Goal: Task Accomplishment & Management: Manage account settings

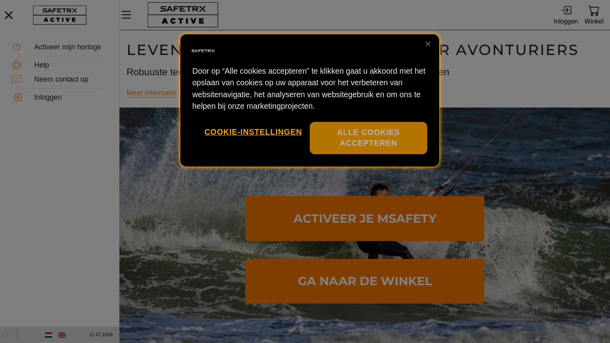
click at [340, 133] on button "Alle cookies accepteren" at bounding box center [368, 138] width 117 height 32
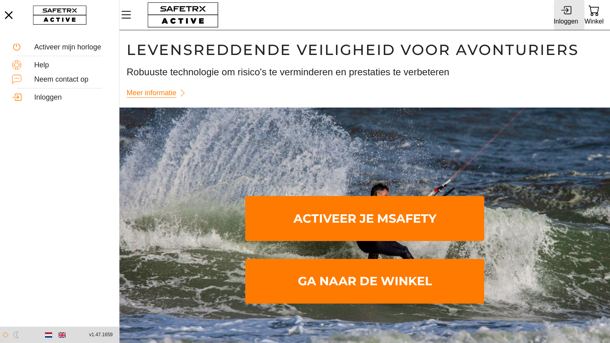
click at [572, 13] on div "Inloggen" at bounding box center [566, 15] width 24 height 27
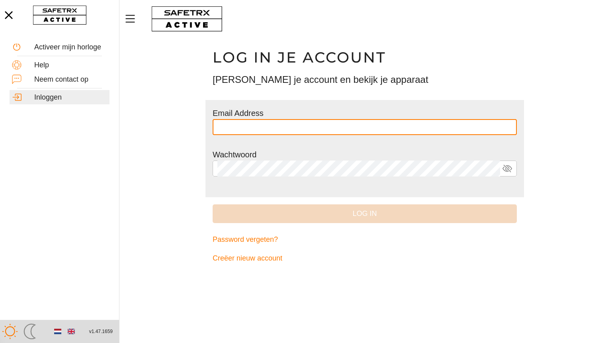
type input "**********"
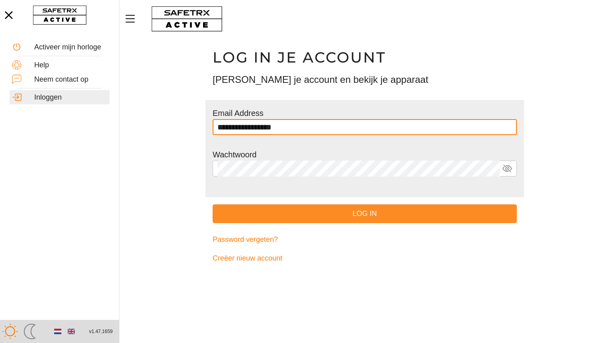
click at [362, 215] on span "Log in" at bounding box center [365, 214] width 292 height 12
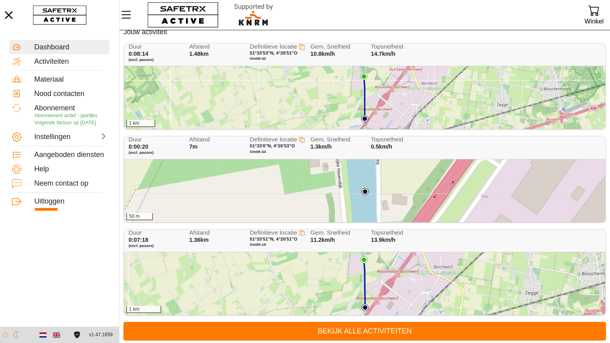
scroll to position [31, 0]
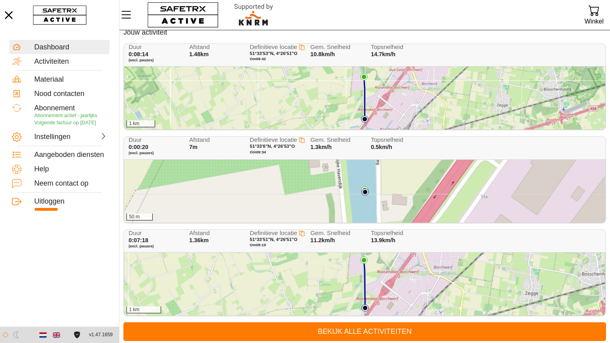
click at [286, 204] on div "50 m" at bounding box center [364, 191] width 481 height 63
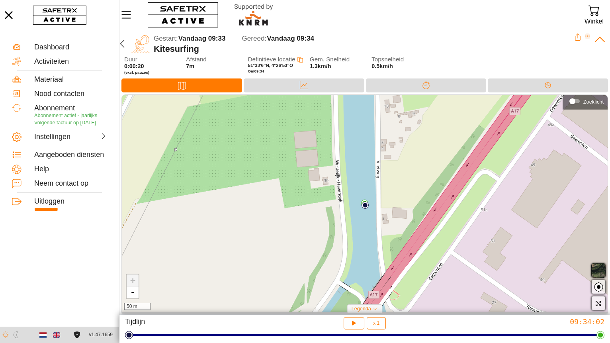
click at [586, 37] on icon "Expand" at bounding box center [588, 36] width 4 height 1
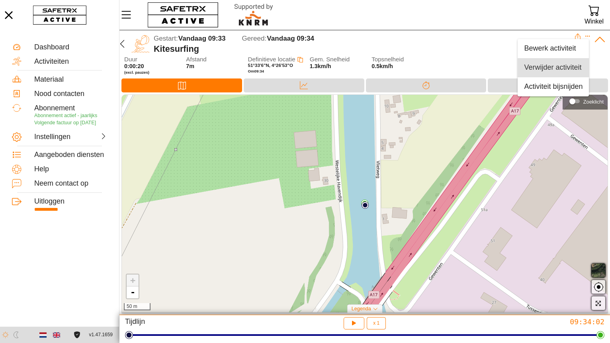
click at [552, 68] on div "Verwijder activiteit" at bounding box center [553, 67] width 59 height 9
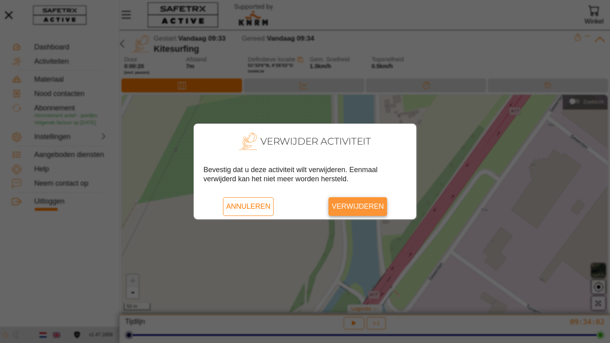
click at [365, 206] on span "Verwijderen" at bounding box center [358, 206] width 52 height 18
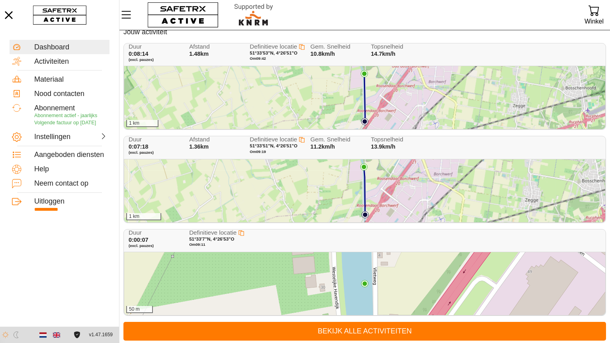
scroll to position [31, 0]
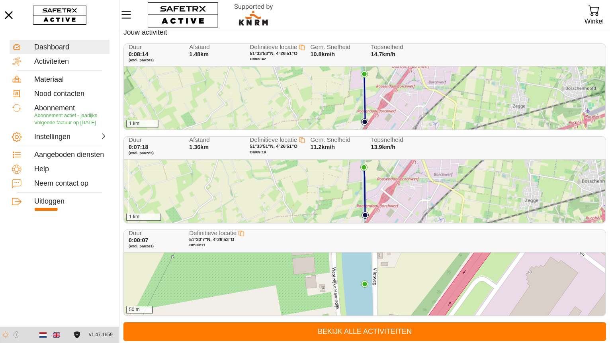
click at [497, 244] on div "Duur 0:00:07 (excl. pauzes) Definitieve locatie 51°33'7"N, 4°26'53"O Om 09:11" at bounding box center [366, 241] width 475 height 23
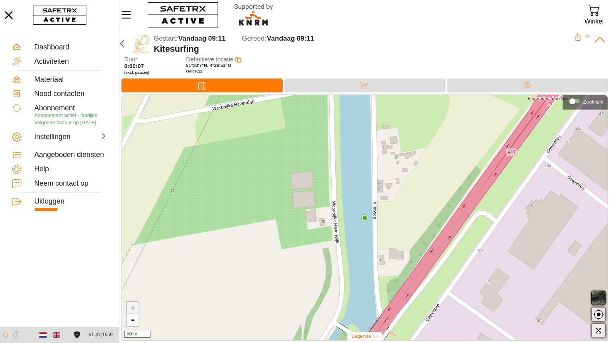
click at [587, 37] on icon "Expand" at bounding box center [588, 36] width 6 height 6
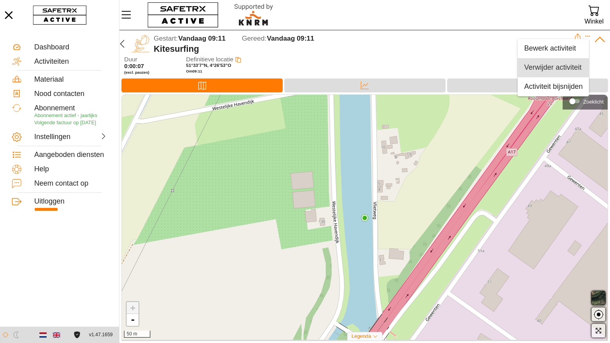
click at [556, 69] on div "Verwijder activiteit" at bounding box center [553, 67] width 59 height 9
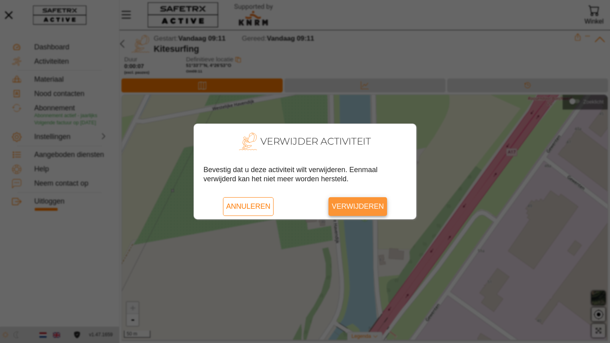
click at [378, 206] on span "Verwijderen" at bounding box center [358, 206] width 52 height 18
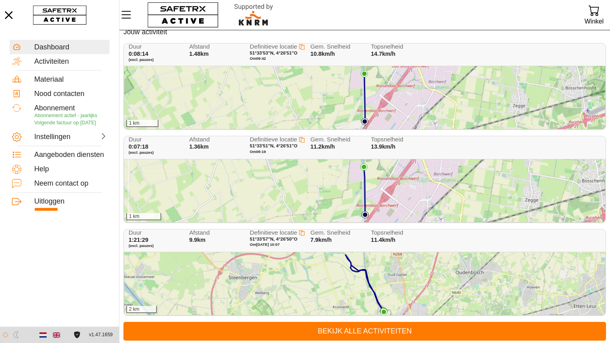
scroll to position [31, 0]
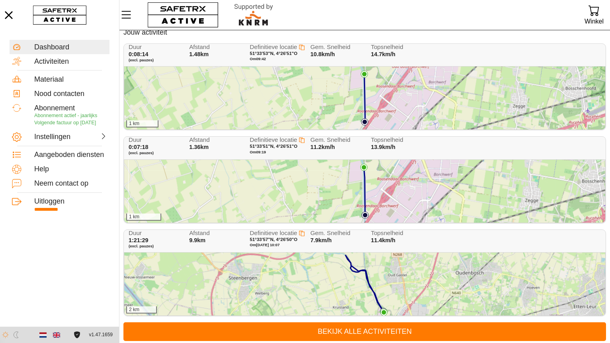
click at [401, 280] on div "2 km" at bounding box center [364, 284] width 481 height 63
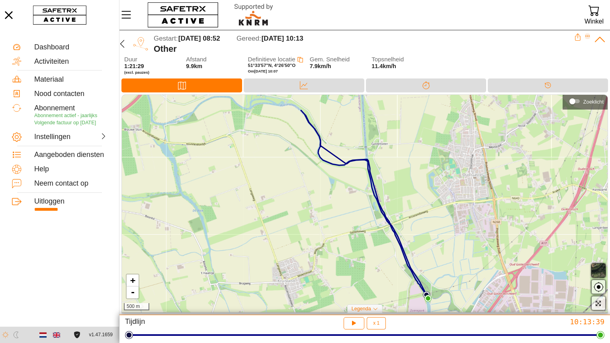
click at [587, 34] on icon "Expand" at bounding box center [588, 36] width 6 height 6
click at [551, 88] on div "Activiteit bijsnijden" at bounding box center [553, 86] width 59 height 9
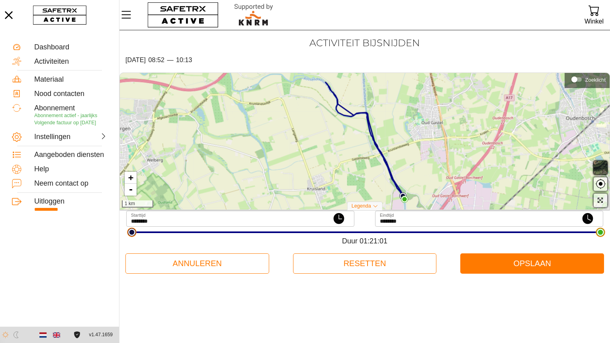
type input "********"
click at [129, 237] on html "**********" at bounding box center [305, 171] width 610 height 343
click at [601, 237] on html "**********" at bounding box center [305, 171] width 610 height 343
drag, startPoint x: 602, startPoint y: 233, endPoint x: 592, endPoint y: 234, distance: 10.0
click at [592, 234] on html "**********" at bounding box center [305, 171] width 610 height 343
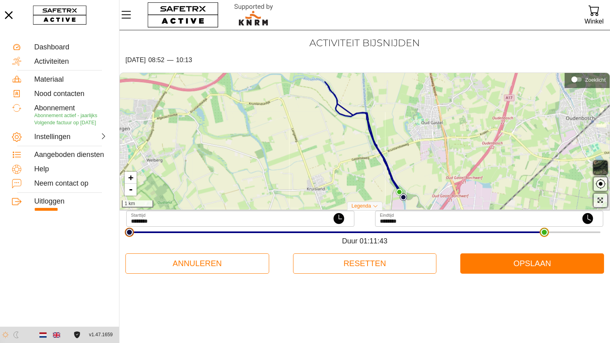
click at [545, 235] on html "**********" at bounding box center [305, 171] width 610 height 343
drag, startPoint x: 545, startPoint y: 231, endPoint x: 561, endPoint y: 232, distance: 16.0
click at [561, 232] on html "**********" at bounding box center [305, 171] width 610 height 343
click at [131, 177] on link "+" at bounding box center [131, 178] width 12 height 12
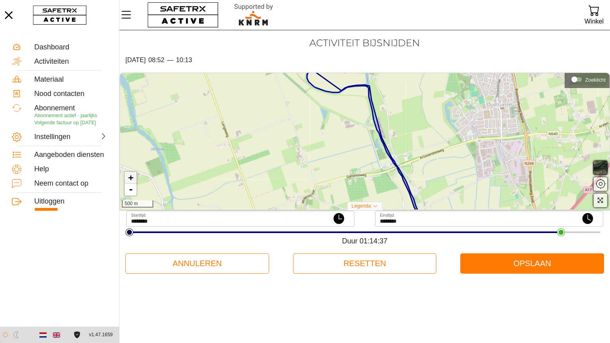
click at [131, 177] on link "+" at bounding box center [131, 178] width 12 height 12
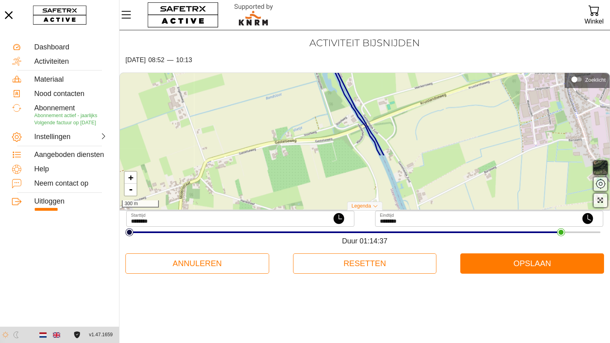
drag, startPoint x: 275, startPoint y: 176, endPoint x: 214, endPoint y: 109, distance: 90.8
click at [214, 109] on div "+ - 300 m" at bounding box center [365, 141] width 490 height 136
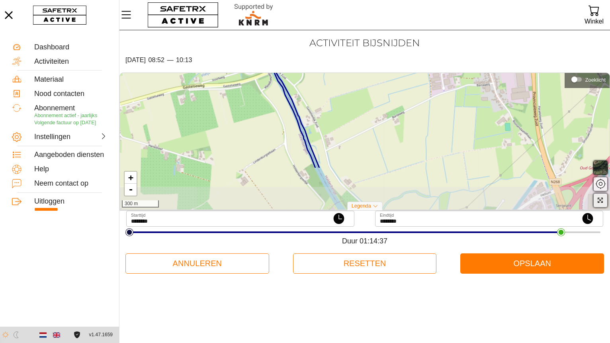
drag, startPoint x: 301, startPoint y: 146, endPoint x: 209, endPoint y: 92, distance: 106.8
click at [209, 91] on div "+ - 300 m" at bounding box center [365, 141] width 490 height 136
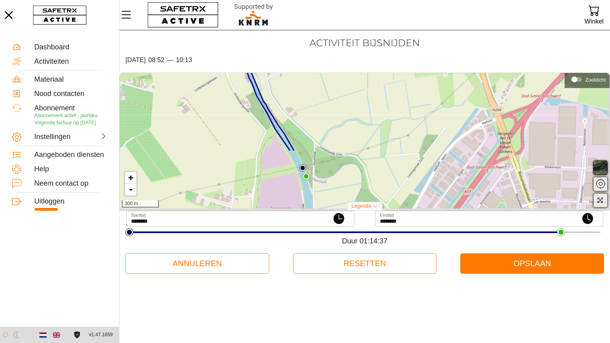
drag, startPoint x: 278, startPoint y: 174, endPoint x: 219, endPoint y: 102, distance: 92.5
click at [219, 102] on div "+ - 300 m" at bounding box center [365, 141] width 490 height 136
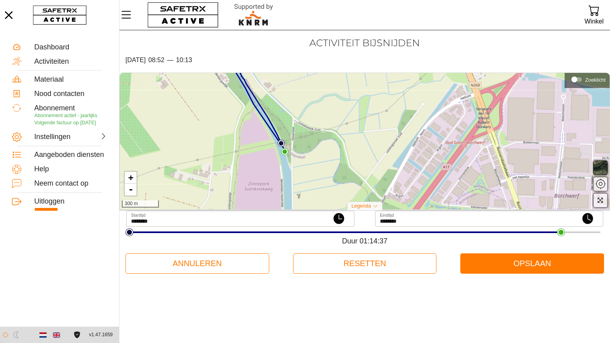
drag, startPoint x: 248, startPoint y: 139, endPoint x: 227, endPoint y: 114, distance: 33.1
click at [227, 114] on div "+ - 300 m" at bounding box center [365, 141] width 490 height 136
type input "********"
click at [560, 235] on html "**********" at bounding box center [305, 171] width 610 height 343
click at [364, 264] on span "Resetten" at bounding box center [365, 263] width 131 height 17
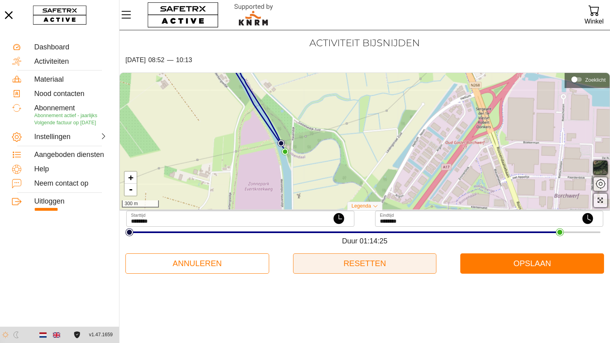
type input "********"
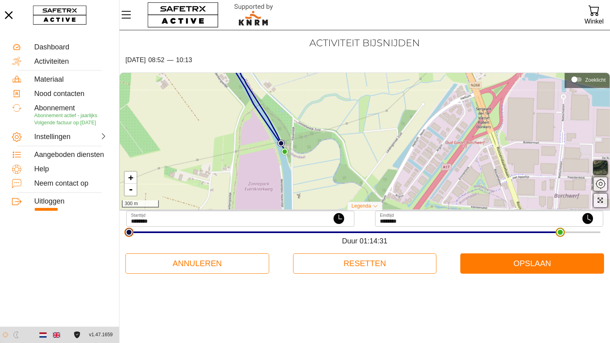
type input "********"
drag, startPoint x: 601, startPoint y: 235, endPoint x: 561, endPoint y: 235, distance: 40.6
click at [561, 235] on html "**********" at bounding box center [305, 171] width 610 height 343
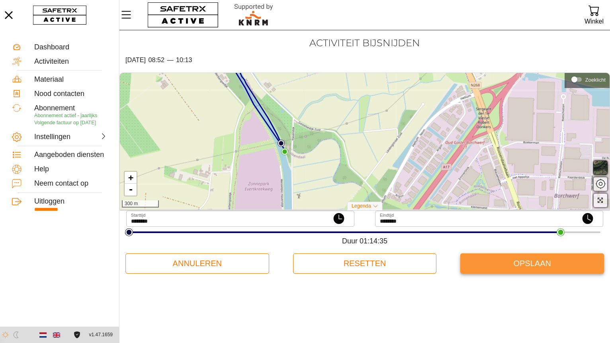
click at [535, 263] on span "Opslaan" at bounding box center [532, 263] width 131 height 17
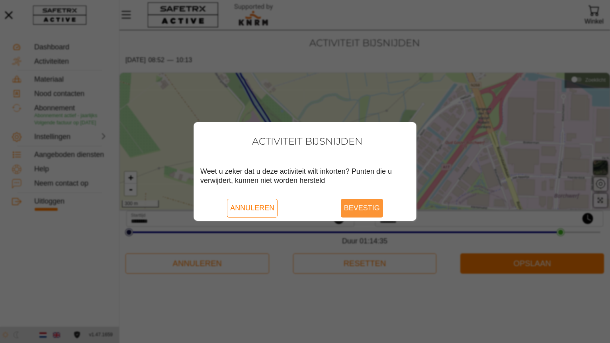
click at [363, 205] on span "Bevestig" at bounding box center [362, 208] width 36 height 18
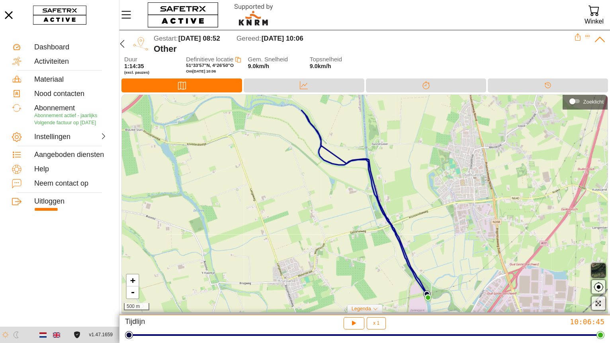
click at [589, 37] on icon "Expand" at bounding box center [588, 36] width 6 height 6
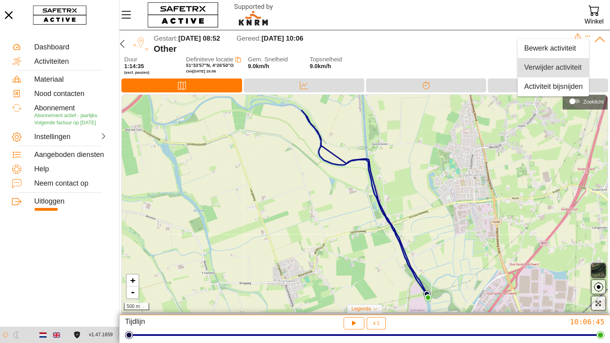
click at [553, 65] on div "Verwijder activiteit" at bounding box center [553, 67] width 59 height 9
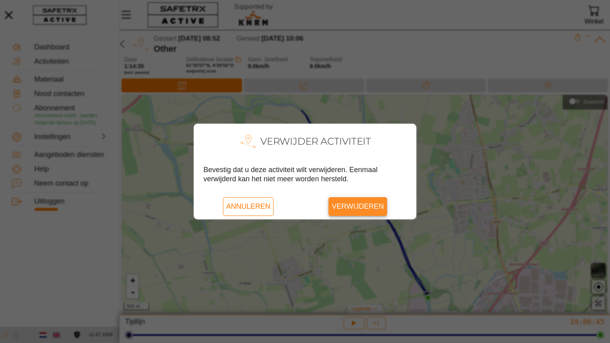
click at [360, 202] on span "Verwijderen" at bounding box center [358, 206] width 52 height 18
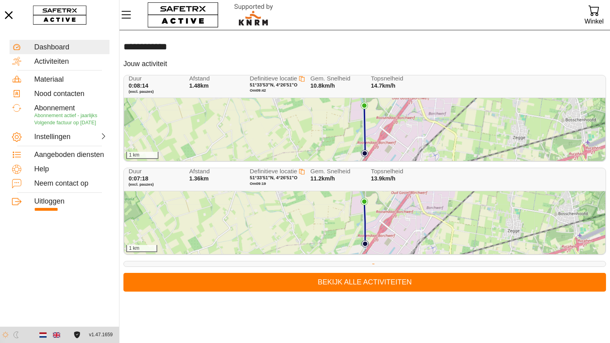
click at [323, 130] on div "1 km" at bounding box center [364, 129] width 481 height 63
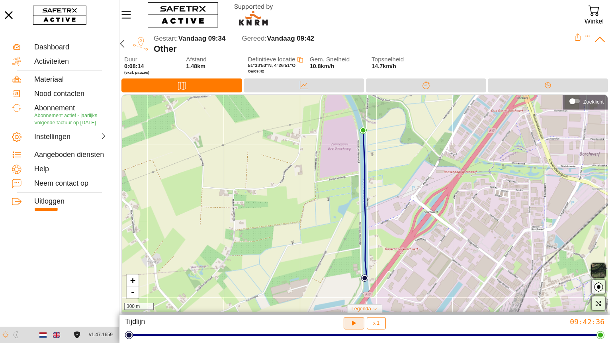
click at [354, 323] on icon "button" at bounding box center [353, 322] width 6 height 6
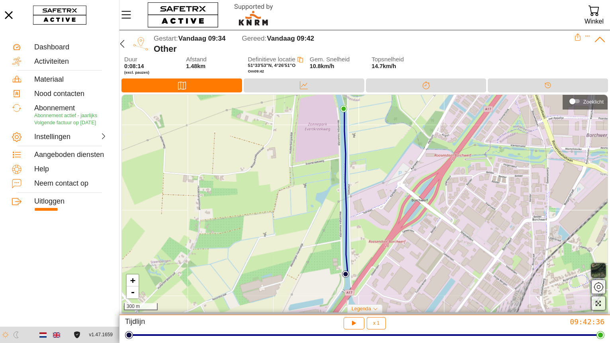
drag, startPoint x: 289, startPoint y: 264, endPoint x: 269, endPoint y: 253, distance: 23.2
click at [270, 252] on div "+ - 300 m" at bounding box center [365, 203] width 486 height 217
click at [354, 323] on icon "button" at bounding box center [353, 322] width 6 height 6
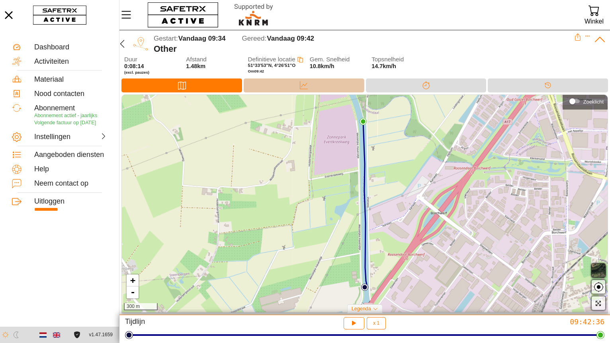
click at [305, 83] on icon at bounding box center [304, 85] width 8 height 8
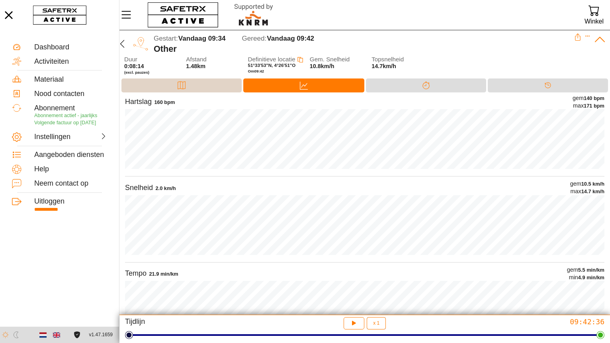
click at [200, 82] on div "Kaart" at bounding box center [181, 85] width 120 height 14
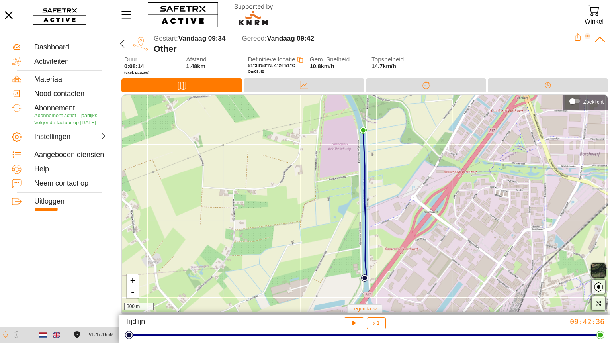
click at [587, 37] on icon "Expand" at bounding box center [588, 36] width 6 height 6
click at [548, 86] on div "Activiteit bijsnijden" at bounding box center [553, 86] width 59 height 9
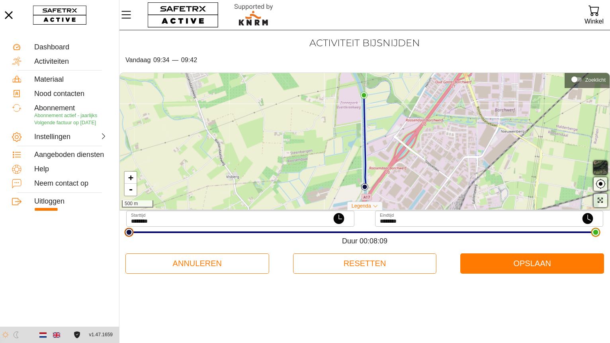
type input "********"
click at [595, 234] on html "**********" at bounding box center [305, 171] width 610 height 343
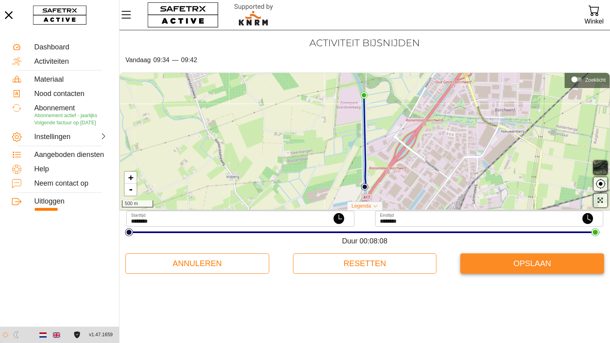
click at [544, 264] on span "Opslaan" at bounding box center [532, 263] width 131 height 17
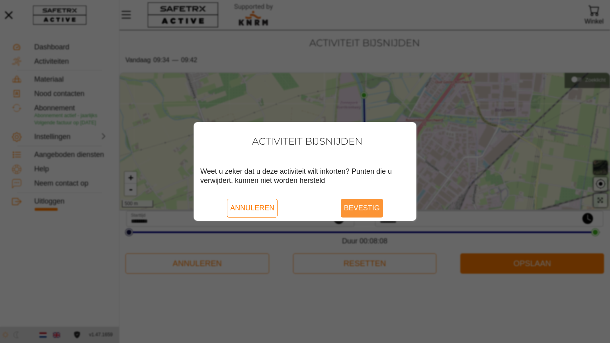
click at [370, 209] on span "Bevestig" at bounding box center [362, 208] width 36 height 18
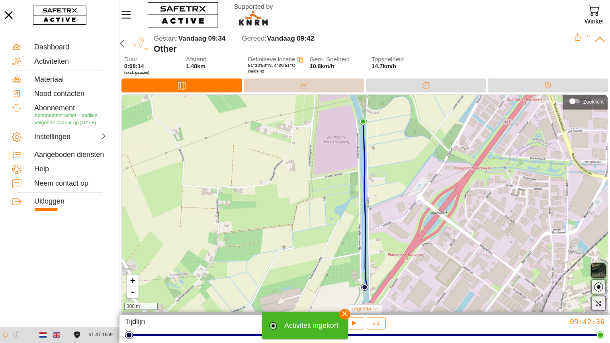
click at [299, 86] on div "Data" at bounding box center [304, 85] width 16 height 12
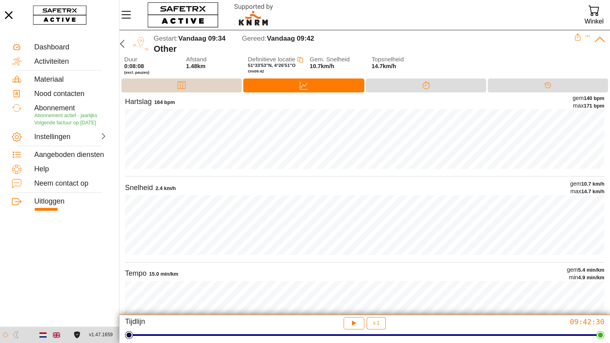
click at [189, 82] on div "Kaart" at bounding box center [182, 85] width 16 height 12
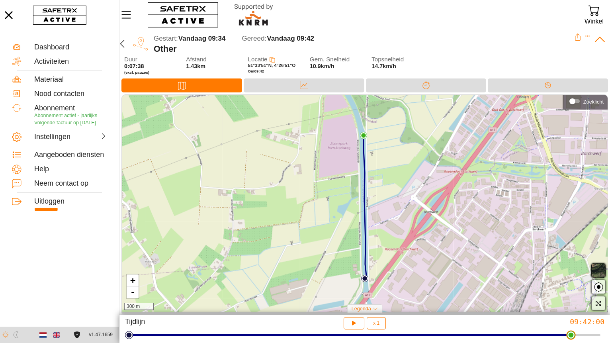
drag, startPoint x: 601, startPoint y: 336, endPoint x: 575, endPoint y: 339, distance: 26.0
click at [575, 339] on html "**********" at bounding box center [305, 171] width 610 height 343
click at [307, 83] on icon at bounding box center [304, 85] width 8 height 8
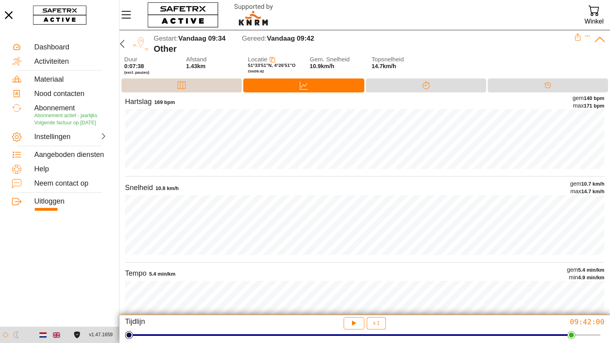
click at [216, 87] on div "Kaart" at bounding box center [181, 85] width 120 height 14
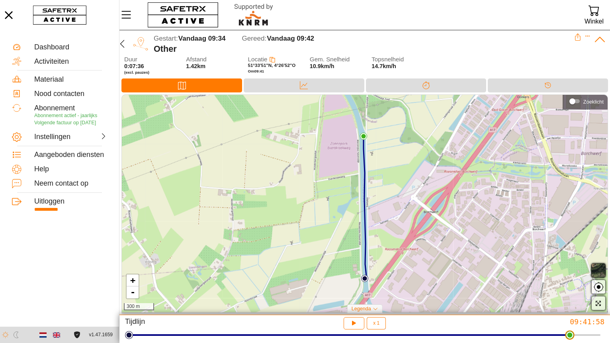
click at [574, 337] on html "**********" at bounding box center [305, 171] width 610 height 343
click at [580, 337] on div at bounding box center [365, 334] width 472 height 11
click at [308, 86] on icon at bounding box center [304, 85] width 8 height 8
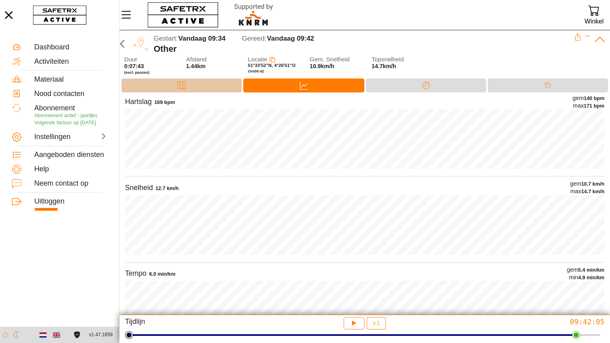
click at [218, 82] on div "Kaart" at bounding box center [181, 85] width 120 height 14
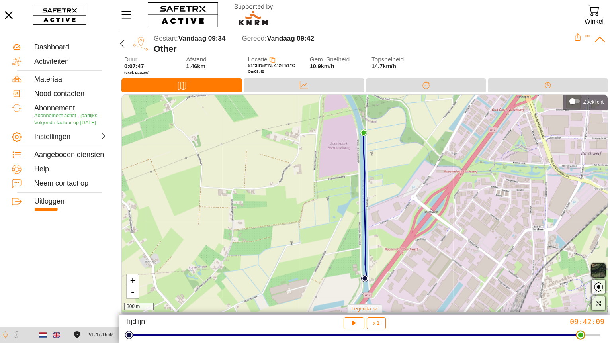
drag, startPoint x: 577, startPoint y: 338, endPoint x: 584, endPoint y: 338, distance: 7.6
click at [584, 338] on html "**********" at bounding box center [305, 171] width 610 height 343
click at [192, 86] on div "Kaart" at bounding box center [181, 85] width 121 height 14
click at [306, 85] on icon at bounding box center [304, 85] width 8 height 8
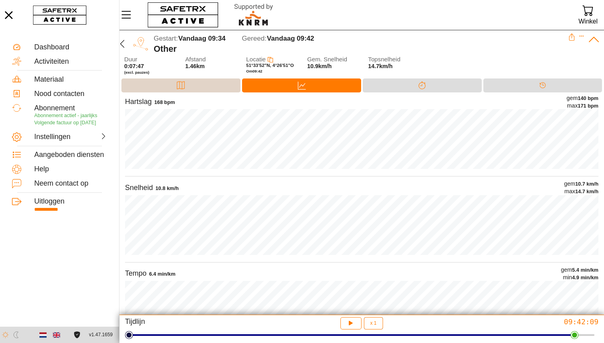
click at [187, 85] on div "Kaart" at bounding box center [181, 85] width 16 height 12
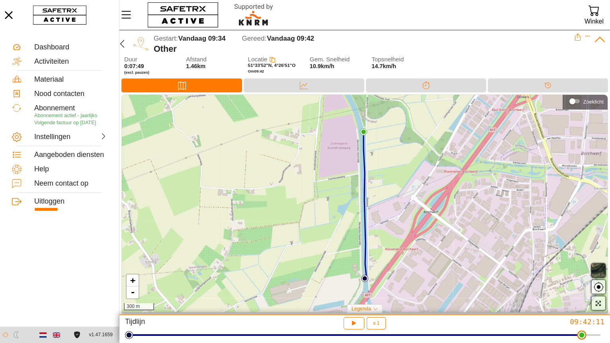
click at [586, 339] on html "**********" at bounding box center [305, 171] width 610 height 343
click at [303, 81] on icon at bounding box center [304, 85] width 8 height 8
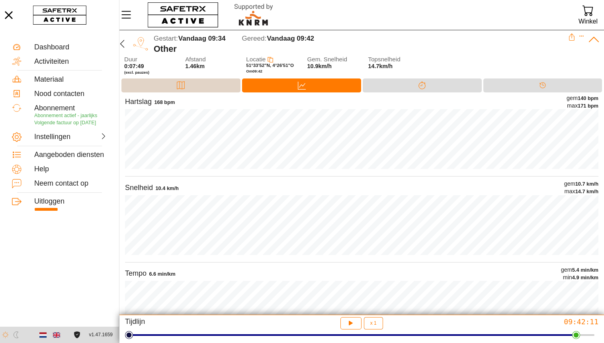
click at [186, 82] on div "Kaart" at bounding box center [181, 85] width 16 height 12
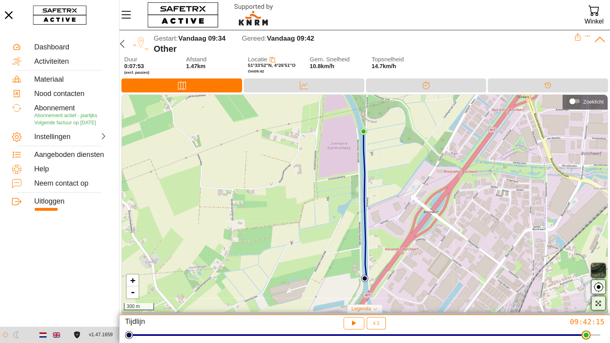
drag, startPoint x: 583, startPoint y: 337, endPoint x: 590, endPoint y: 338, distance: 6.8
click at [590, 338] on html "**********" at bounding box center [305, 171] width 610 height 343
click at [299, 86] on div "Data" at bounding box center [304, 85] width 16 height 12
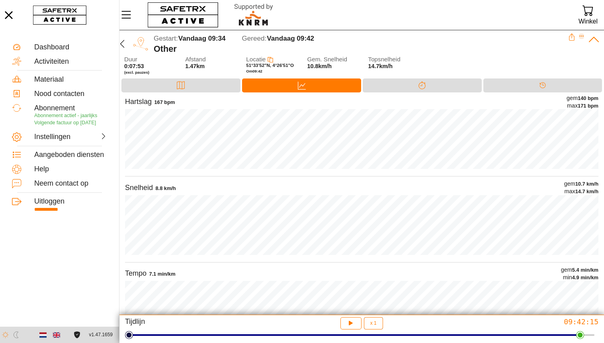
click at [581, 37] on icon "Expand" at bounding box center [582, 36] width 6 height 6
click at [546, 86] on div "Activiteit bijsnijden" at bounding box center [547, 86] width 59 height 9
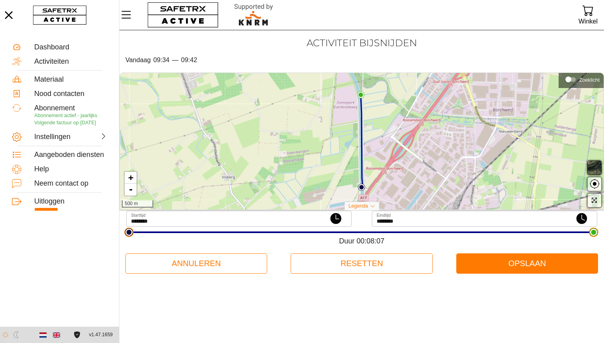
type input "********"
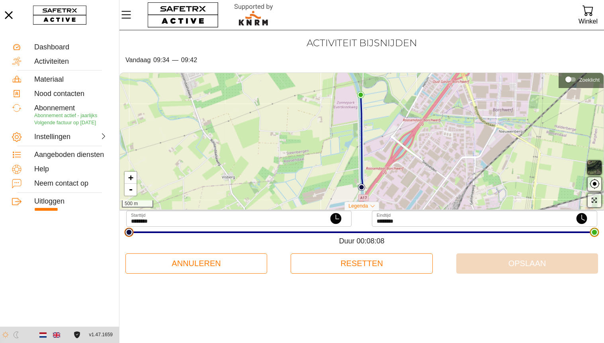
click at [597, 235] on html "**********" at bounding box center [302, 171] width 604 height 343
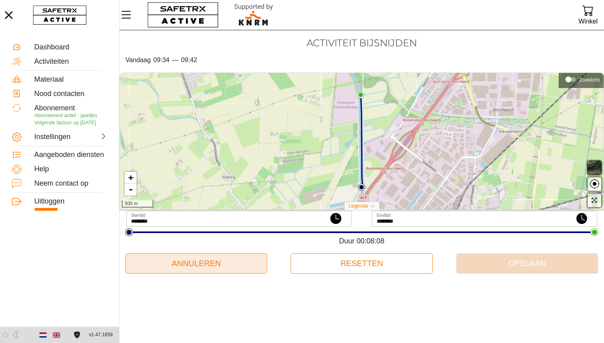
click at [221, 260] on span "Annuleren" at bounding box center [196, 263] width 129 height 17
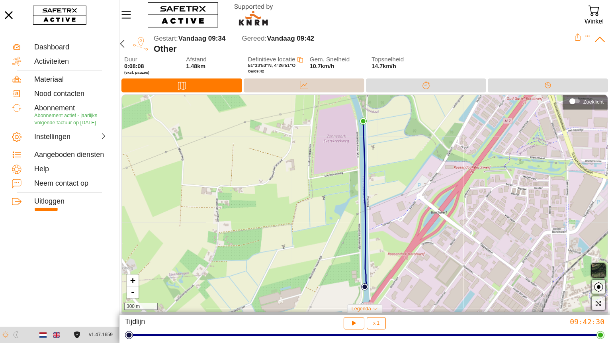
click at [294, 85] on div "Data" at bounding box center [304, 85] width 120 height 14
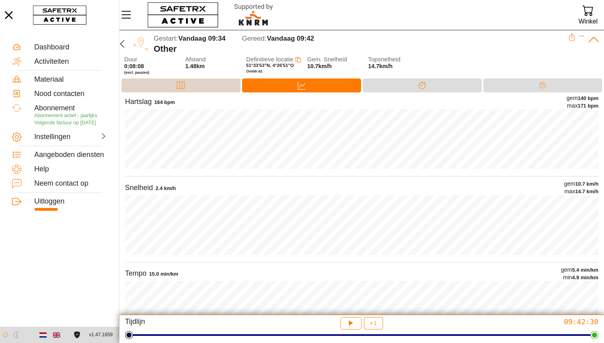
click at [194, 86] on div "Kaart" at bounding box center [180, 85] width 119 height 14
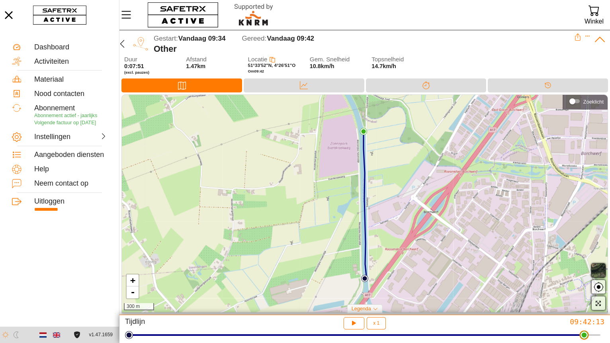
drag, startPoint x: 602, startPoint y: 337, endPoint x: 588, endPoint y: 339, distance: 14.1
click at [588, 339] on html "**********" at bounding box center [305, 171] width 610 height 343
click at [303, 82] on icon at bounding box center [304, 85] width 8 height 8
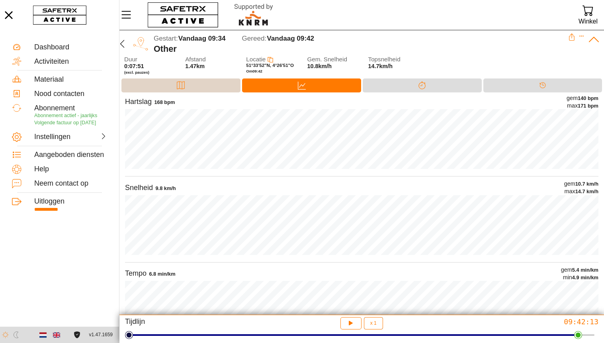
click at [200, 83] on div "Kaart" at bounding box center [180, 85] width 119 height 14
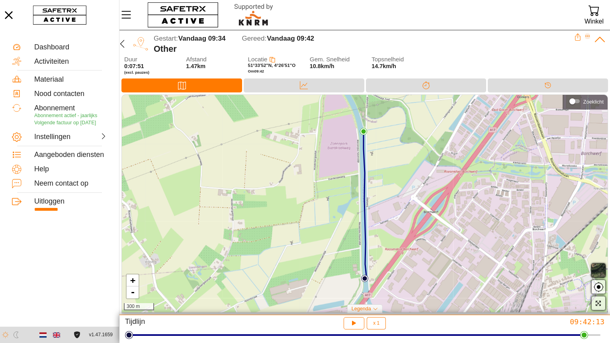
click at [587, 36] on icon "Expand" at bounding box center [588, 36] width 4 height 1
click at [546, 88] on div "Activiteit bijsnijden" at bounding box center [553, 86] width 59 height 9
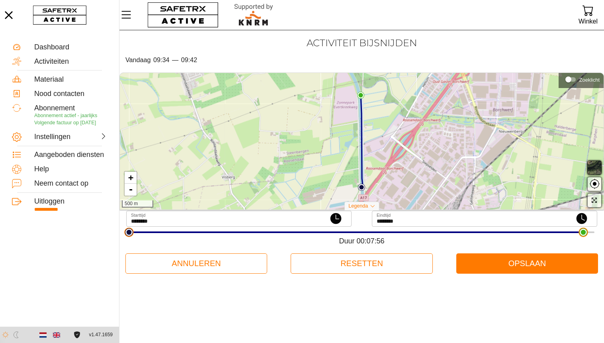
type input "********"
drag, startPoint x: 595, startPoint y: 235, endPoint x: 581, endPoint y: 238, distance: 14.7
click at [581, 238] on html "**********" at bounding box center [302, 171] width 604 height 343
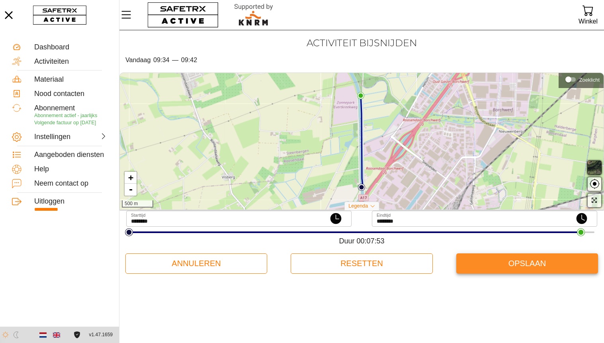
click at [533, 266] on span "Opslaan" at bounding box center [527, 263] width 129 height 17
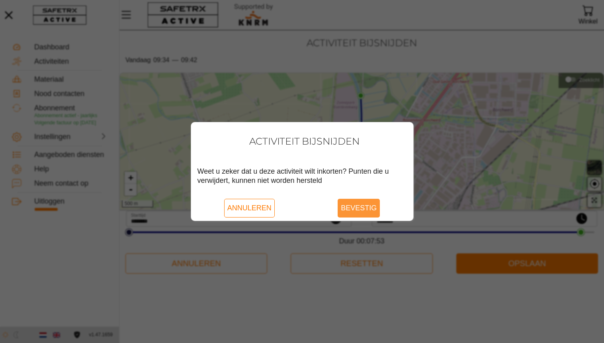
click at [358, 205] on span "Bevestig" at bounding box center [359, 208] width 36 height 18
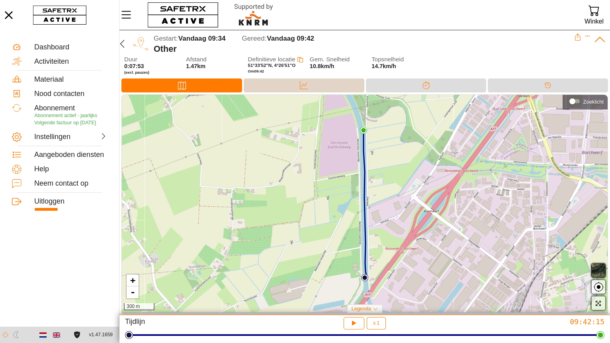
click at [298, 86] on div "Data" at bounding box center [304, 85] width 16 height 12
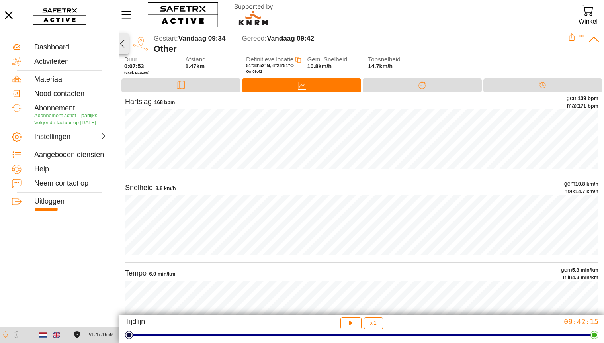
click at [122, 44] on icon "button" at bounding box center [122, 44] width 10 height 10
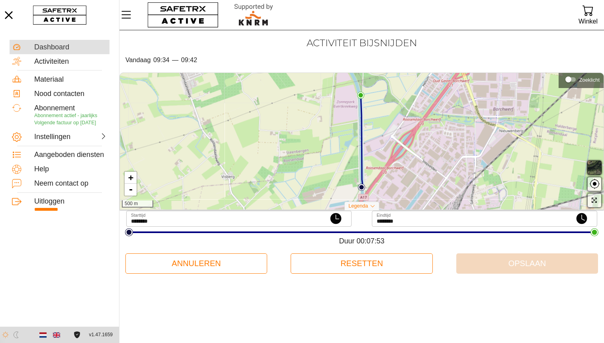
click at [45, 47] on div "Dashboard" at bounding box center [70, 47] width 73 height 9
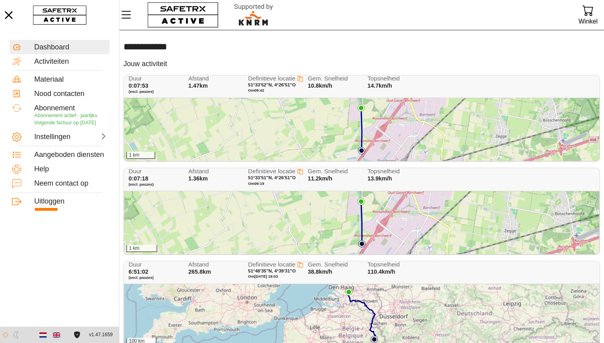
click at [266, 215] on div "1 km" at bounding box center [361, 222] width 475 height 63
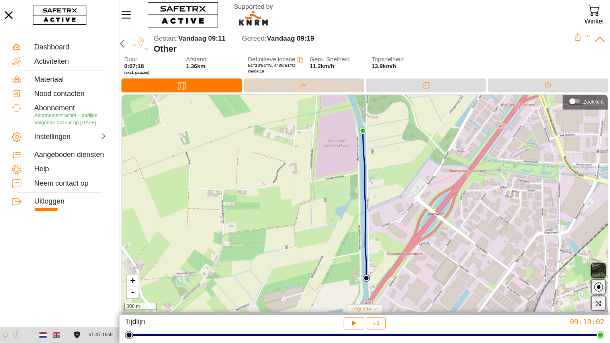
click at [288, 86] on div "Data" at bounding box center [304, 85] width 120 height 14
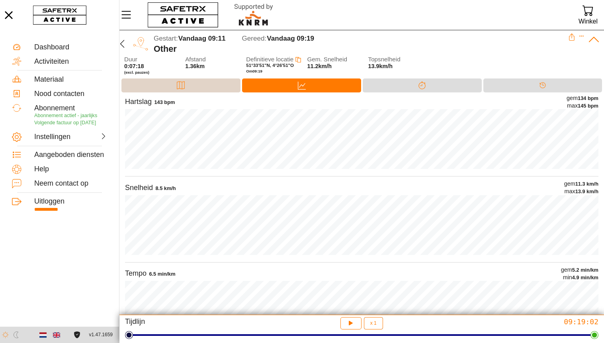
click at [180, 82] on icon at bounding box center [181, 85] width 8 height 8
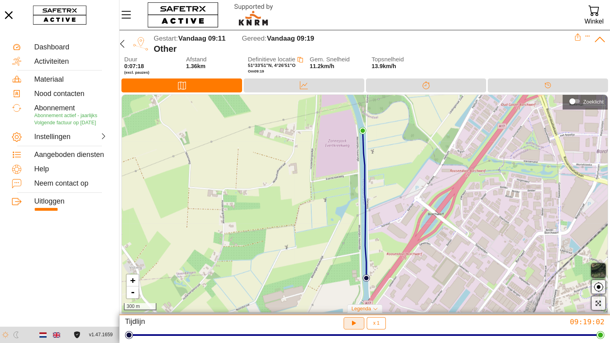
click at [354, 324] on icon "button" at bounding box center [353, 322] width 6 height 6
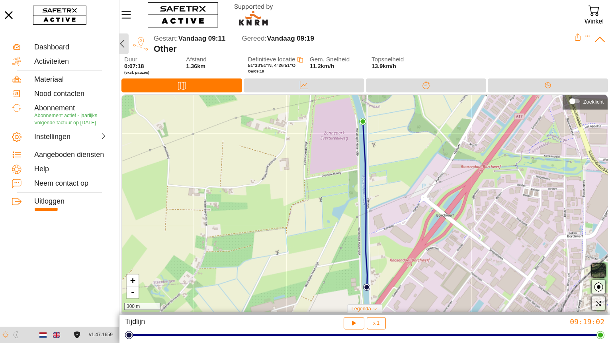
click at [123, 44] on icon "button" at bounding box center [122, 44] width 10 height 10
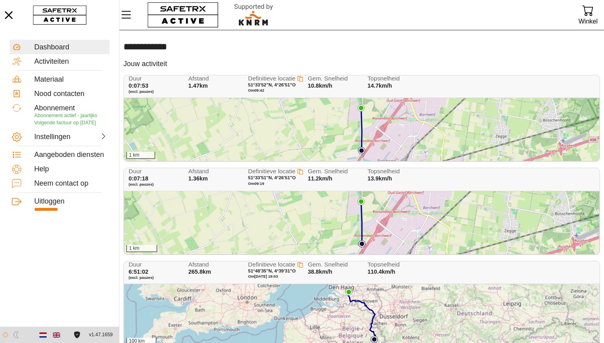
click at [325, 307] on div "100 km" at bounding box center [361, 315] width 475 height 63
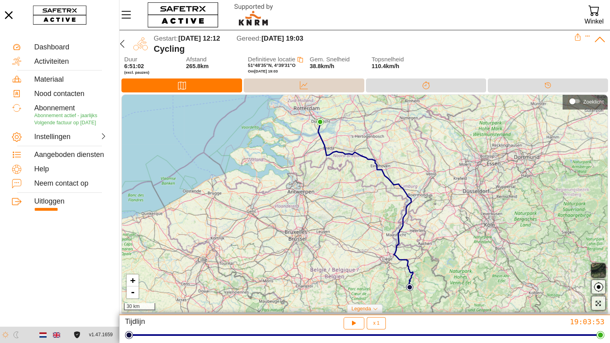
click at [309, 88] on div "Data" at bounding box center [304, 85] width 16 height 12
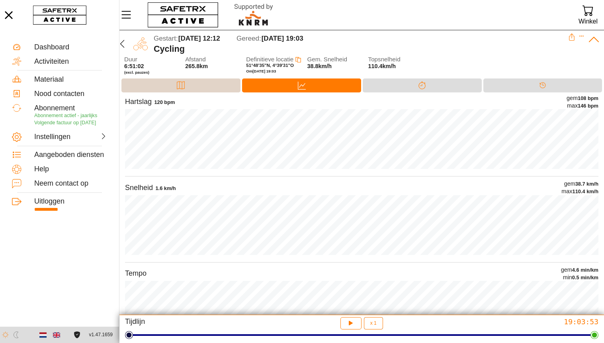
click at [180, 86] on icon at bounding box center [181, 85] width 8 height 8
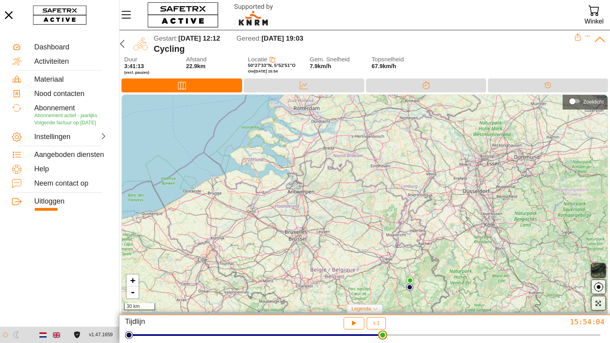
drag, startPoint x: 601, startPoint y: 336, endPoint x: 383, endPoint y: 351, distance: 218.8
click at [383, 343] on html "**********" at bounding box center [305, 171] width 610 height 343
click at [132, 280] on link "+" at bounding box center [133, 280] width 12 height 12
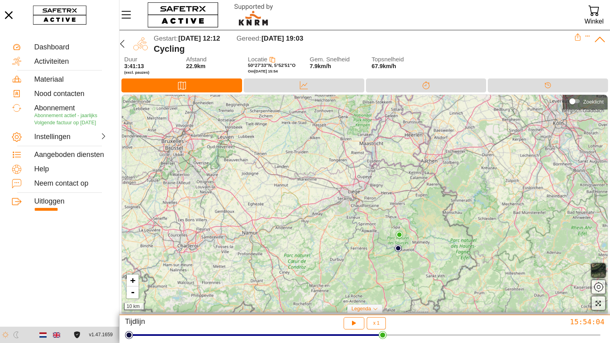
drag, startPoint x: 330, startPoint y: 248, endPoint x: 274, endPoint y: 125, distance: 134.9
click at [274, 125] on div "+ - 10 km" at bounding box center [365, 203] width 486 height 217
click at [136, 280] on link "+" at bounding box center [133, 280] width 12 height 12
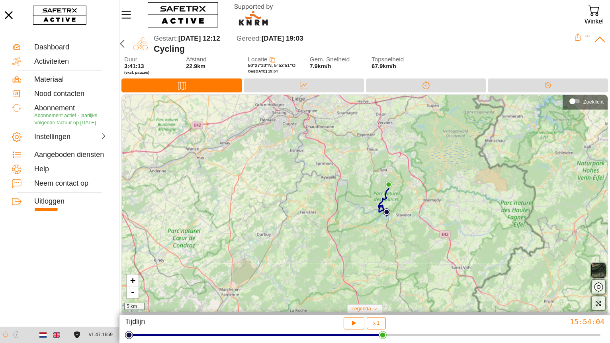
drag, startPoint x: 333, startPoint y: 265, endPoint x: 288, endPoint y: 185, distance: 91.3
click at [288, 185] on div "+ - 5 km" at bounding box center [365, 203] width 486 height 217
click at [133, 284] on link "+" at bounding box center [133, 280] width 12 height 12
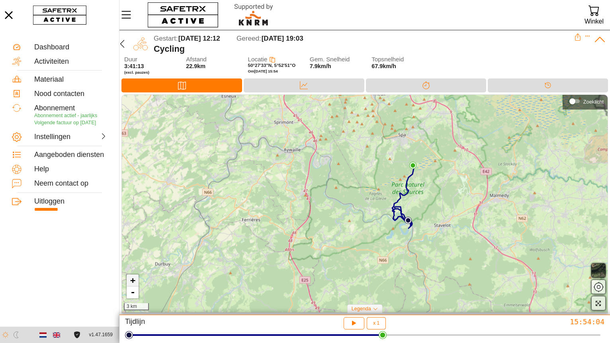
click at [133, 284] on link "+" at bounding box center [133, 280] width 12 height 12
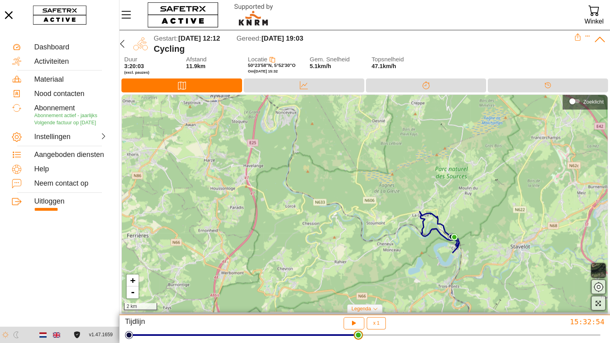
drag, startPoint x: 385, startPoint y: 337, endPoint x: 358, endPoint y: 336, distance: 26.3
click at [358, 336] on html "**********" at bounding box center [305, 171] width 610 height 343
click at [132, 283] on link "+" at bounding box center [133, 280] width 12 height 12
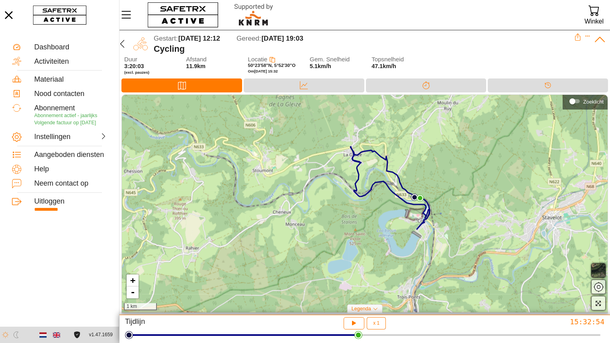
drag, startPoint x: 422, startPoint y: 231, endPoint x: 294, endPoint y: 159, distance: 146.6
click at [296, 159] on div "+ - 1 km" at bounding box center [365, 203] width 486 height 217
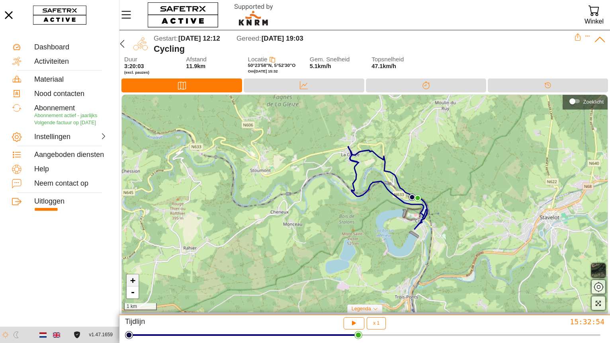
click at [133, 282] on link "+" at bounding box center [133, 280] width 12 height 12
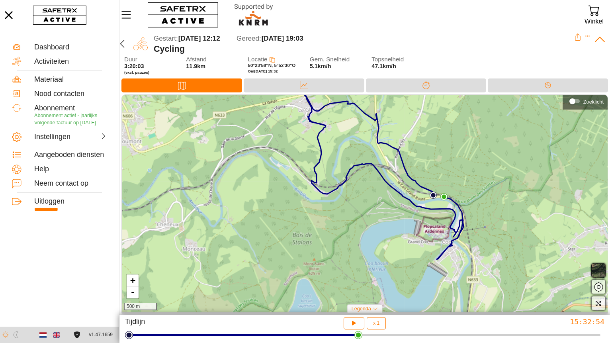
drag, startPoint x: 307, startPoint y: 245, endPoint x: 280, endPoint y: 251, distance: 27.6
click at [280, 251] on div "+ - 500 m" at bounding box center [365, 203] width 486 height 217
drag, startPoint x: 359, startPoint y: 339, endPoint x: 327, endPoint y: 340, distance: 31.9
click at [327, 340] on html "**********" at bounding box center [305, 171] width 610 height 343
click at [587, 36] on icon "Expand" at bounding box center [588, 36] width 6 height 6
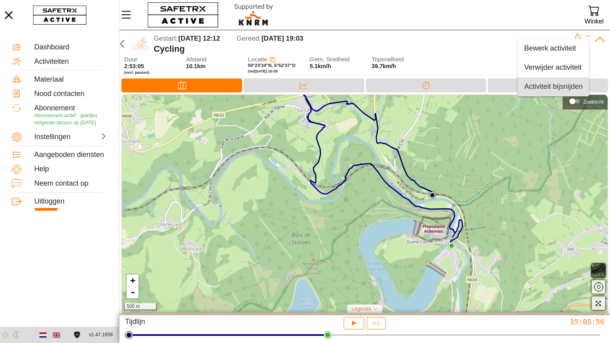
click at [555, 88] on div "Activiteit bijsnijden" at bounding box center [553, 86] width 59 height 9
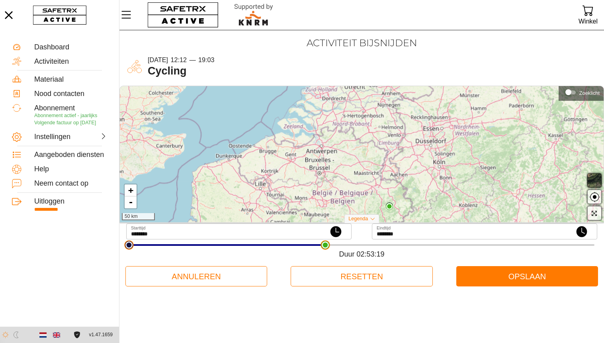
type input "********"
drag, startPoint x: 595, startPoint y: 245, endPoint x: 325, endPoint y: 257, distance: 270.7
click at [325, 257] on html "**********" at bounding box center [302, 171] width 604 height 343
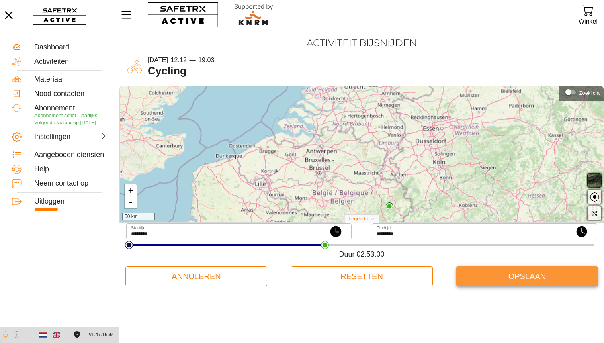
click at [536, 273] on span "Opslaan" at bounding box center [527, 276] width 129 height 17
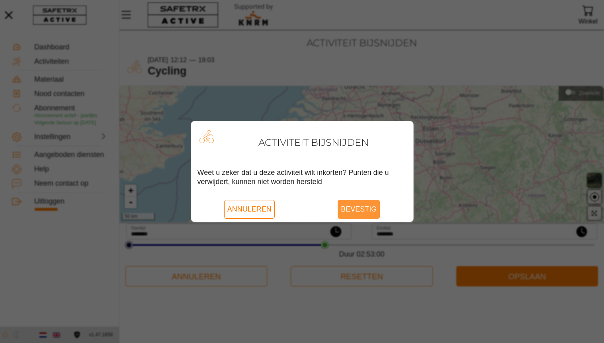
click at [368, 209] on span "Bevestig" at bounding box center [359, 209] width 36 height 18
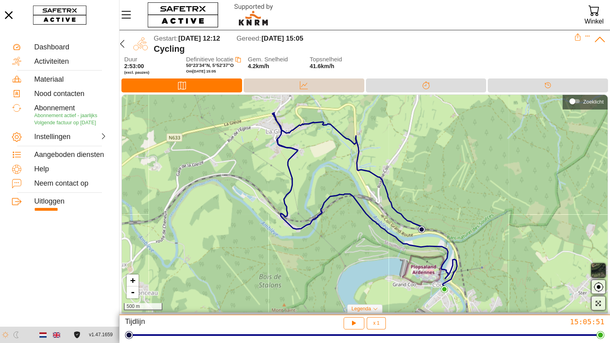
click at [294, 82] on div "Data" at bounding box center [304, 85] width 120 height 14
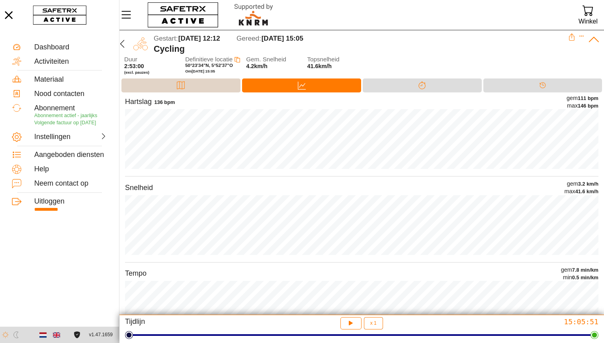
click at [194, 82] on div "Kaart" at bounding box center [180, 85] width 119 height 14
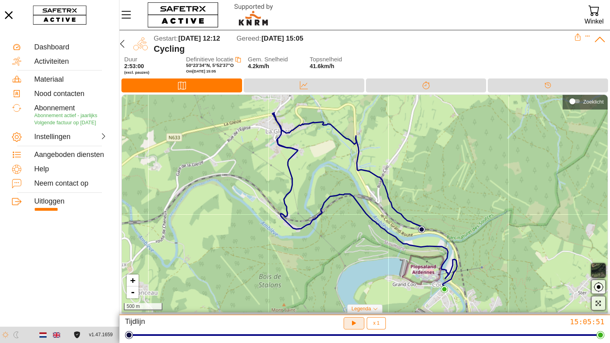
click at [354, 328] on span "button" at bounding box center [354, 323] width 8 height 9
click at [121, 42] on icon "button" at bounding box center [122, 44] width 4 height 8
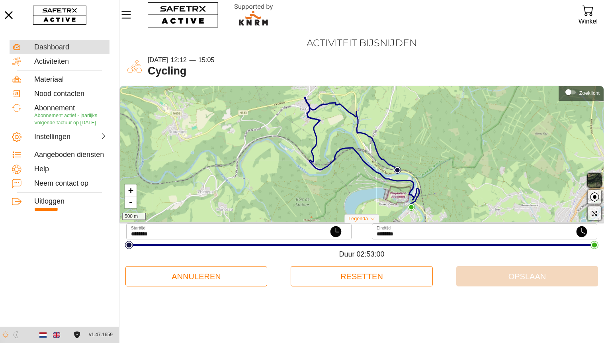
click at [61, 49] on div "Dashboard" at bounding box center [70, 47] width 73 height 9
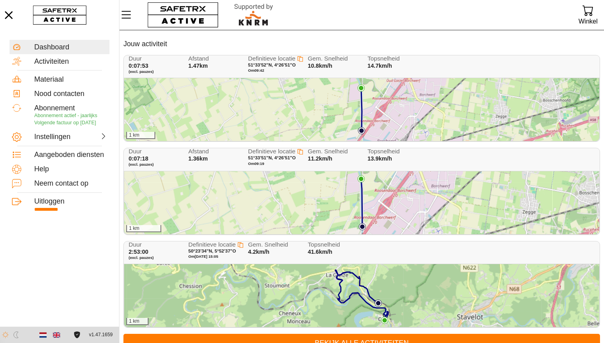
scroll to position [31, 0]
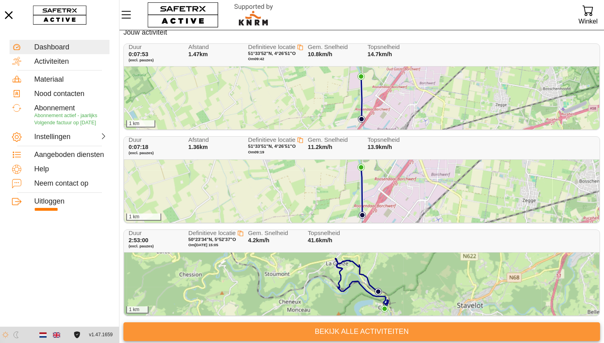
click at [359, 330] on span "Bekijk alle activiteiten" at bounding box center [362, 331] width 464 height 12
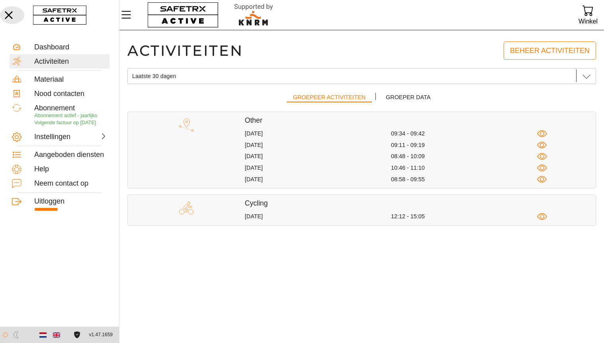
click at [7, 18] on icon "button" at bounding box center [9, 15] width 18 height 18
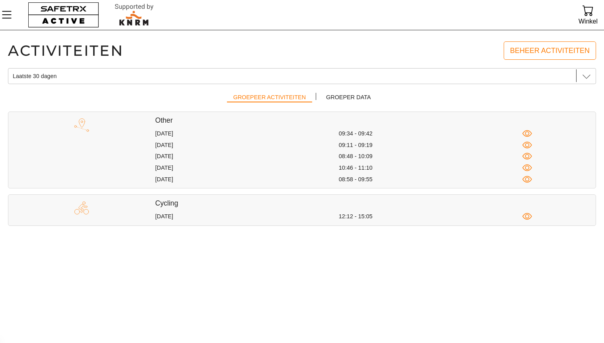
scroll to position [0, 0]
click at [5, 13] on icon "Menu" at bounding box center [7, 15] width 14 height 14
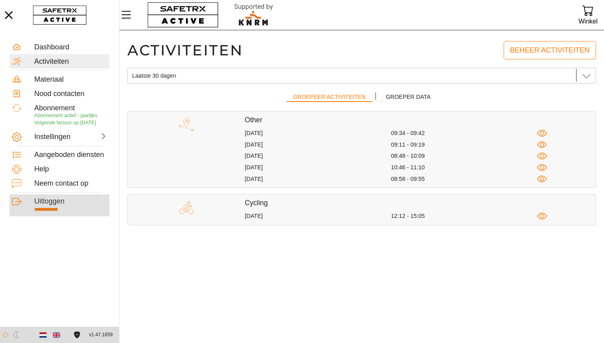
click at [47, 206] on div "Uitloggen" at bounding box center [70, 201] width 73 height 9
